Goal: Find specific page/section: Find specific page/section

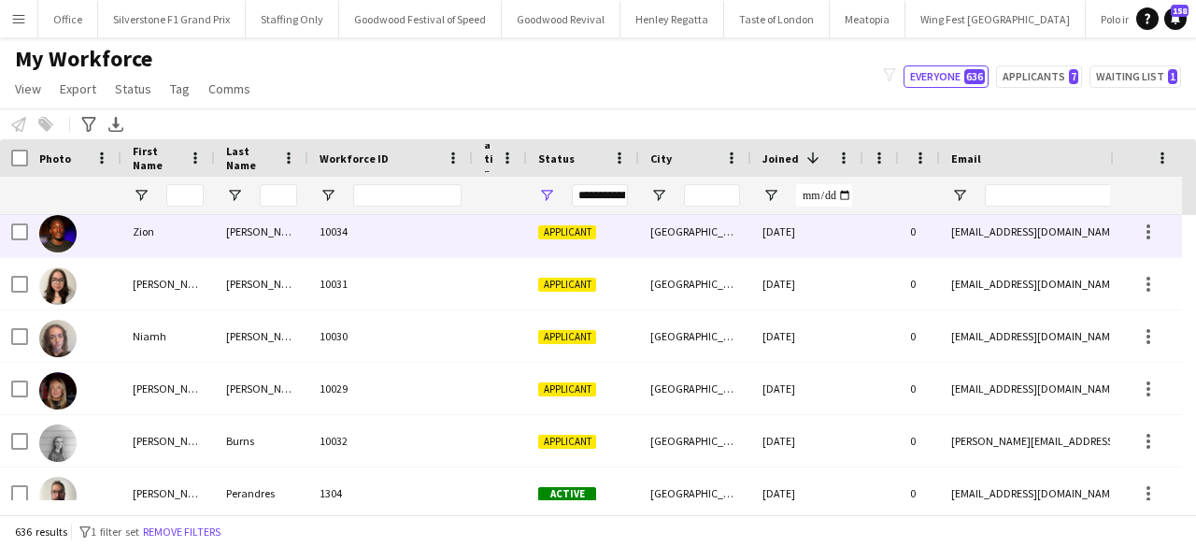
scroll to position [119, 0]
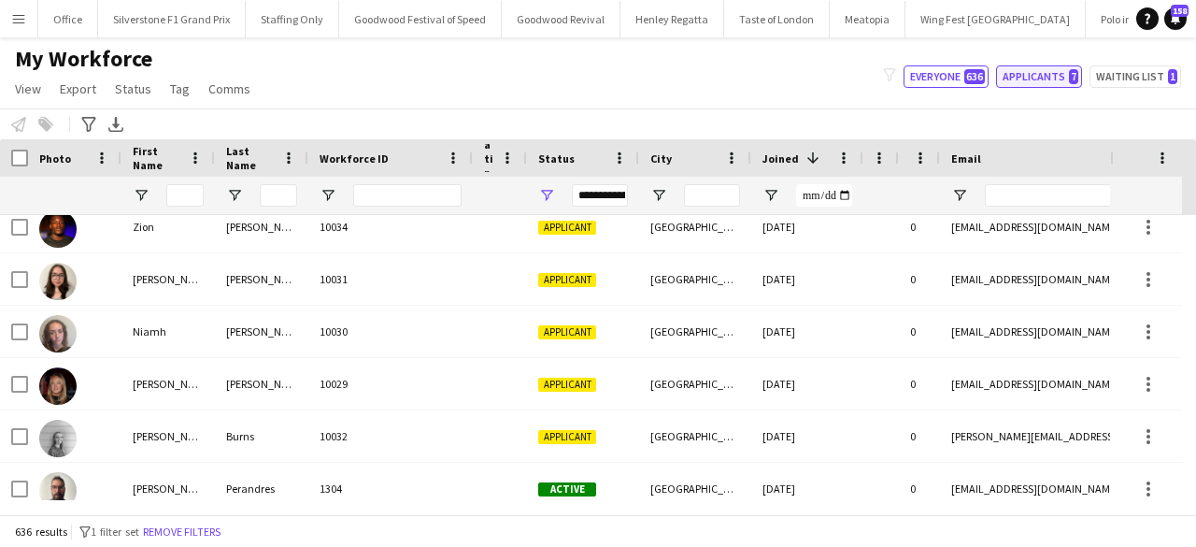
click at [1050, 79] on button "Applicants 7" at bounding box center [1039, 76] width 86 height 22
type input "**********"
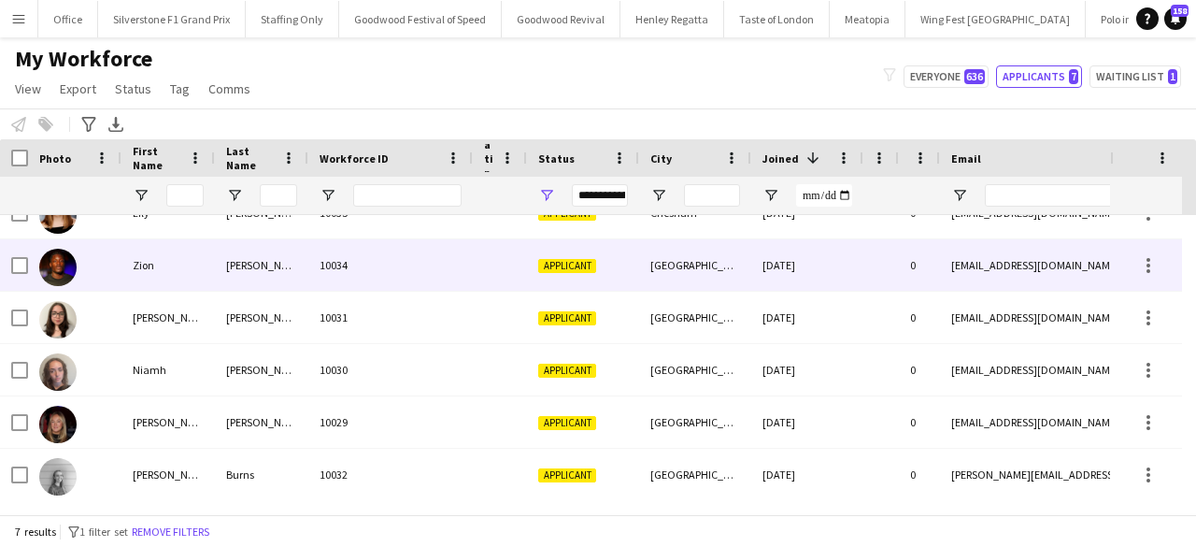
scroll to position [0, 0]
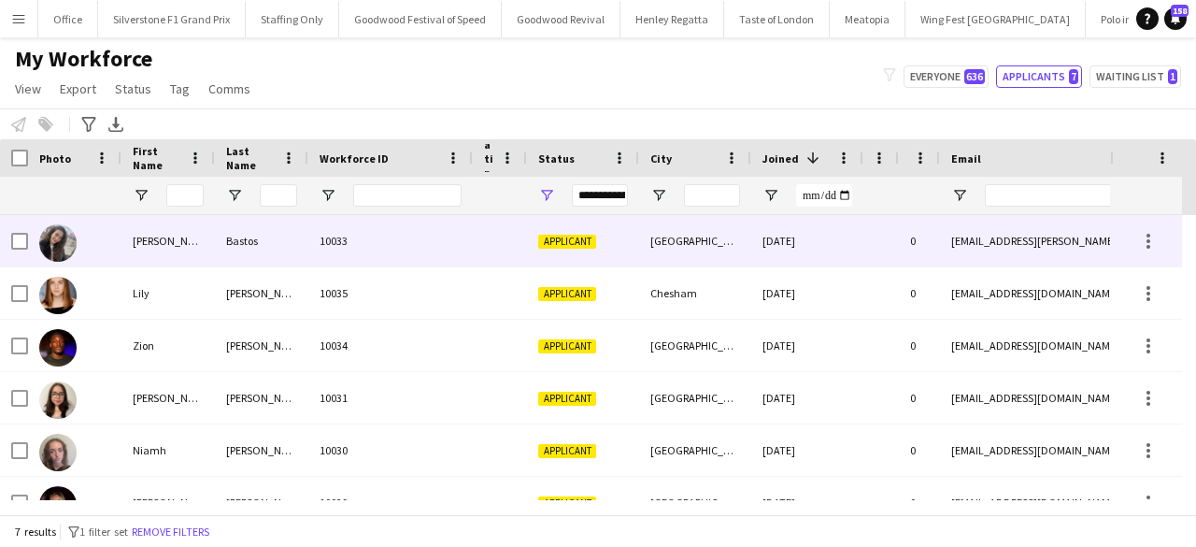
click at [656, 232] on div "[GEOGRAPHIC_DATA]" at bounding box center [695, 240] width 112 height 51
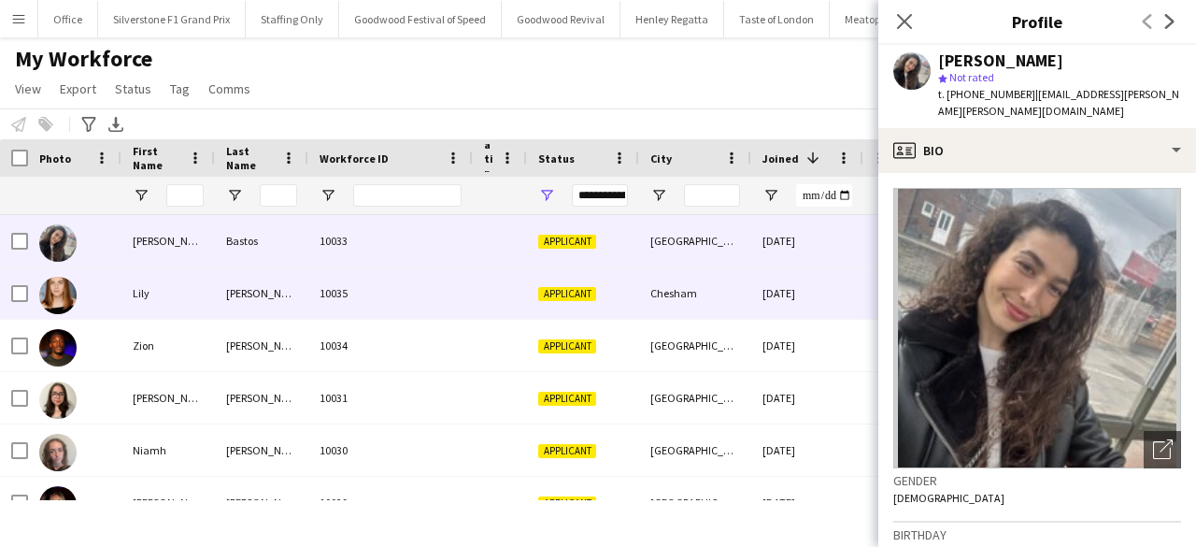
click at [428, 294] on div "10035" at bounding box center [390, 292] width 165 height 51
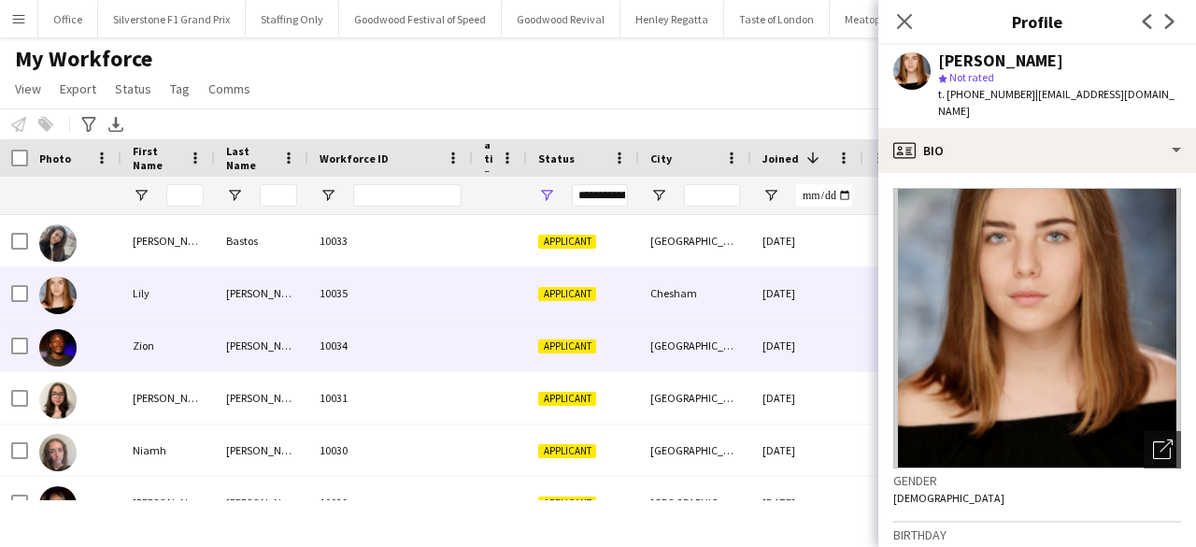
click at [385, 360] on div "10034" at bounding box center [390, 345] width 165 height 51
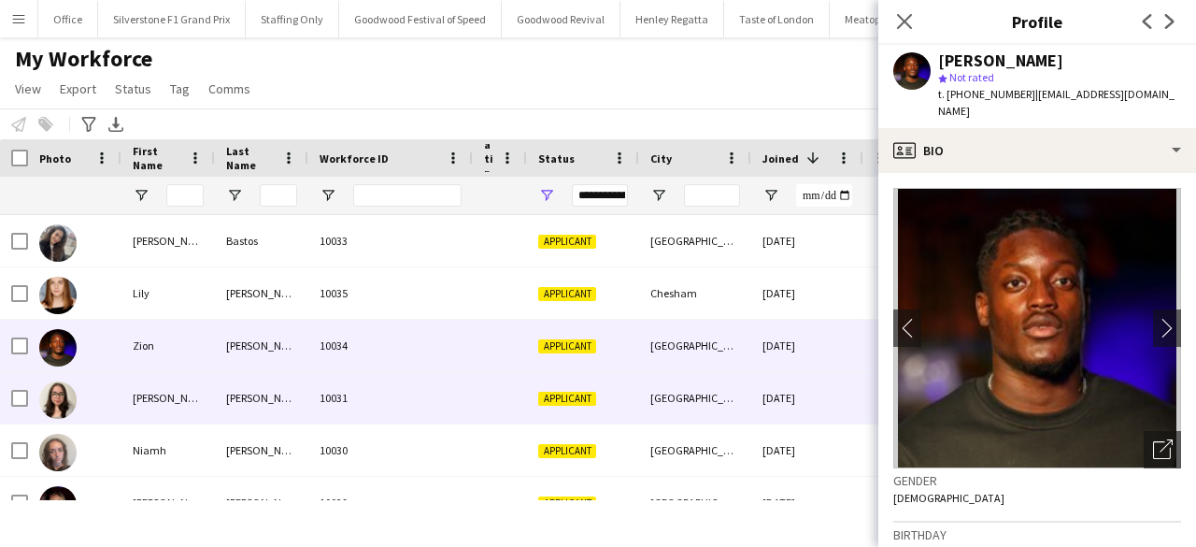
click at [333, 404] on div "10031" at bounding box center [390, 397] width 165 height 51
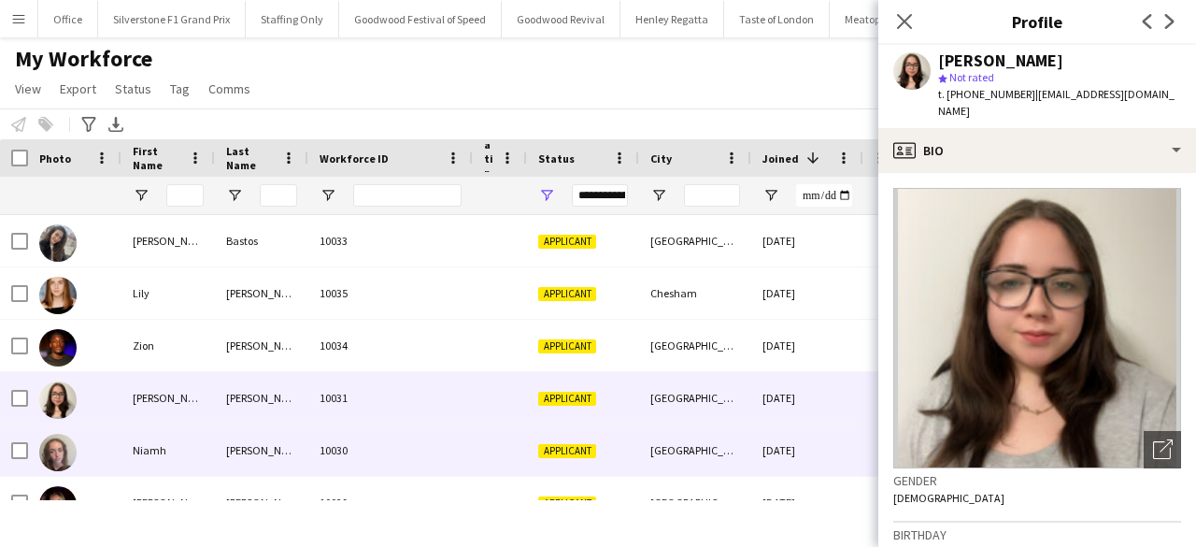
click at [310, 445] on div "10030" at bounding box center [390, 449] width 165 height 51
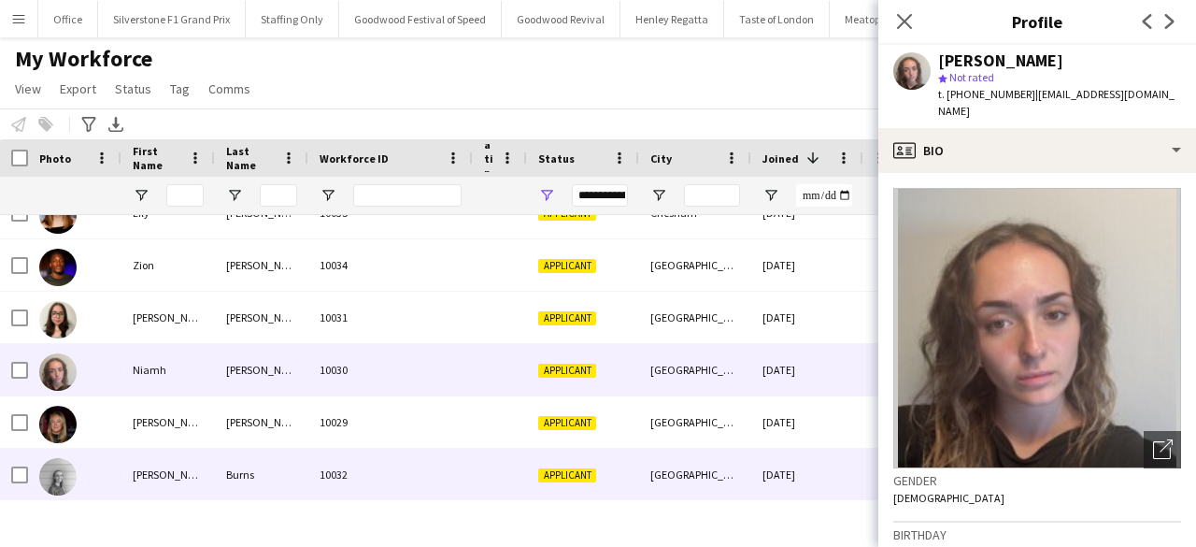
click at [259, 472] on div "Burns" at bounding box center [261, 474] width 93 height 51
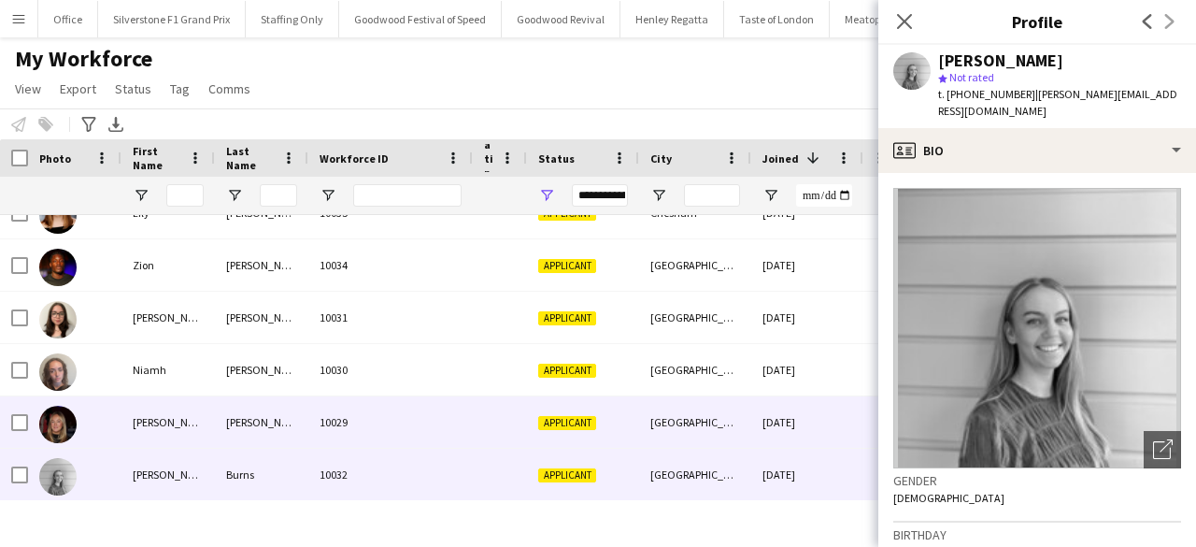
click at [259, 420] on div "[PERSON_NAME]" at bounding box center [261, 421] width 93 height 51
